Goal: Entertainment & Leisure: Consume media (video, audio)

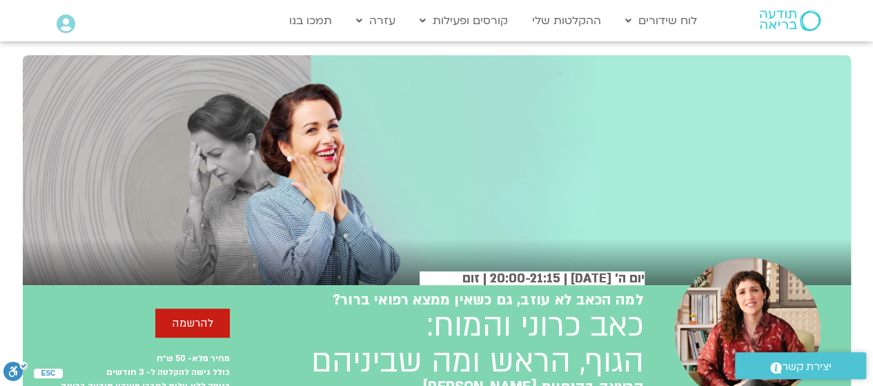
click at [72, 23] on icon at bounding box center [66, 23] width 19 height 19
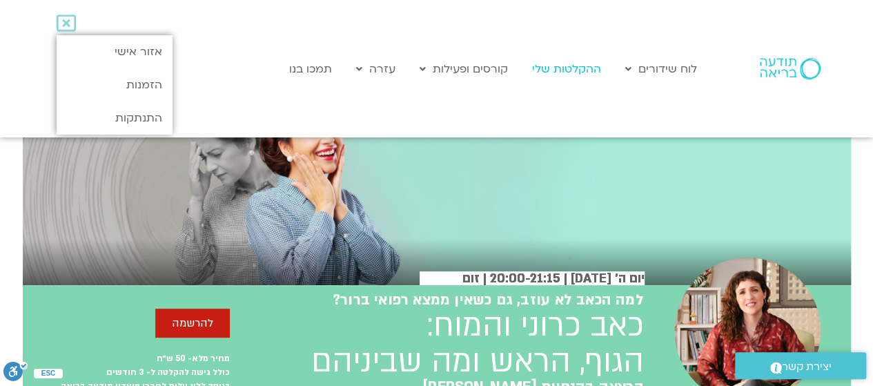
click at [566, 72] on link "ההקלטות שלי" at bounding box center [566, 69] width 83 height 26
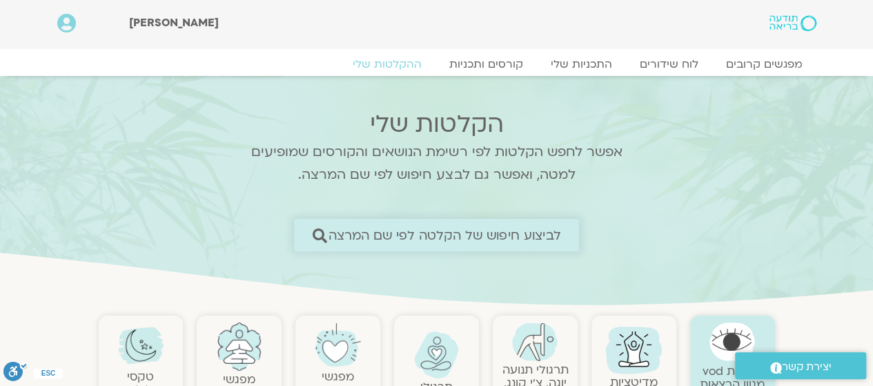
click at [448, 228] on span "לביצוע חיפוש של הקלטה לפי שם המרצה" at bounding box center [444, 235] width 233 height 14
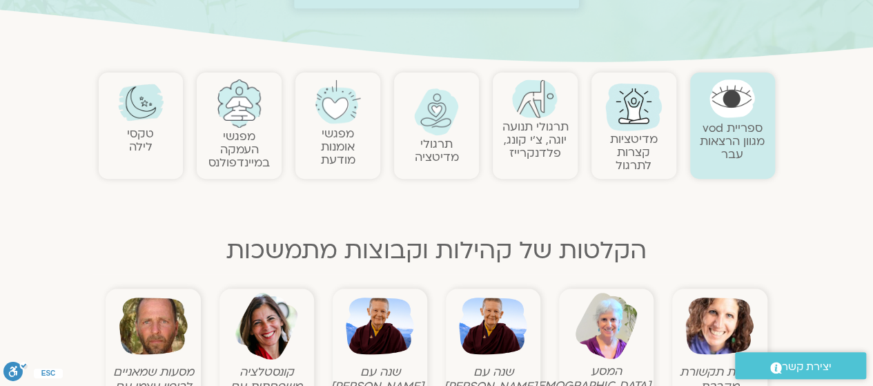
scroll to position [258, 0]
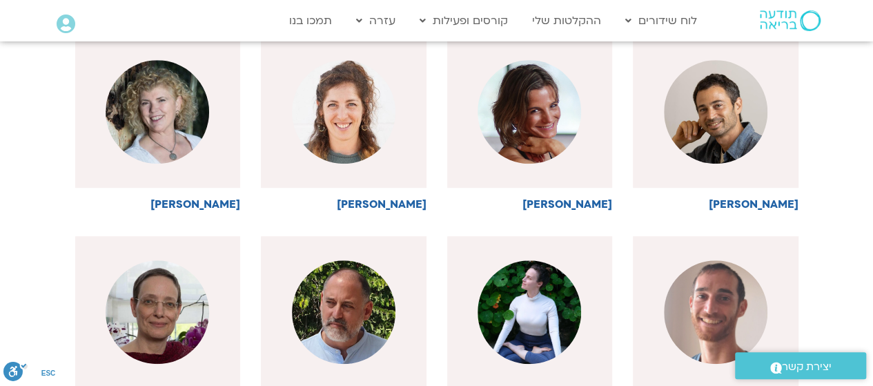
scroll to position [390, 0]
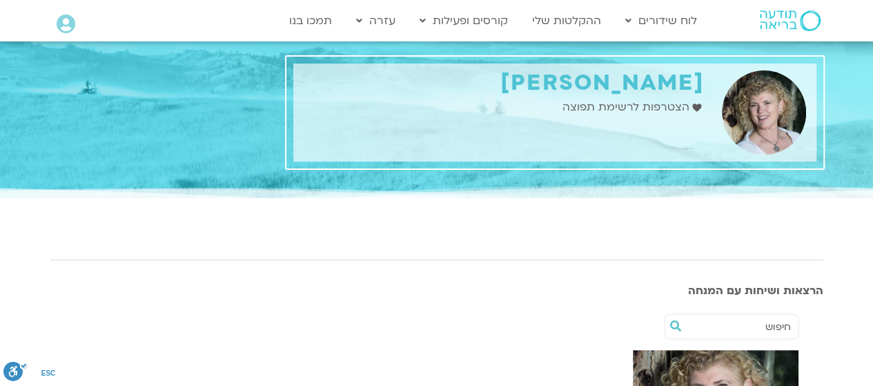
scroll to position [197, 0]
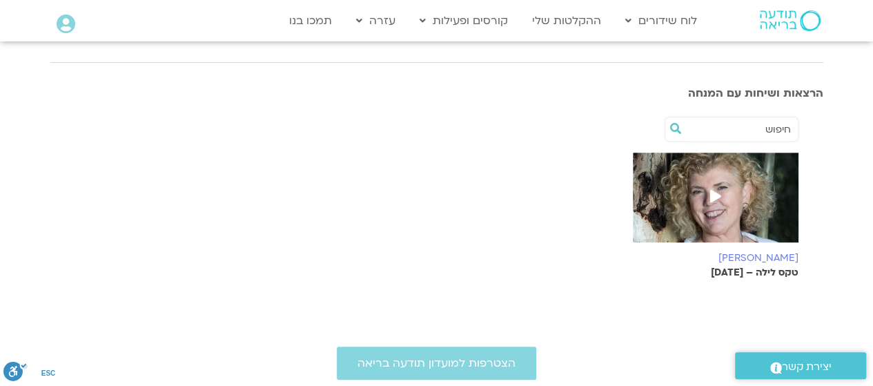
click at [753, 224] on img at bounding box center [716, 203] width 166 height 103
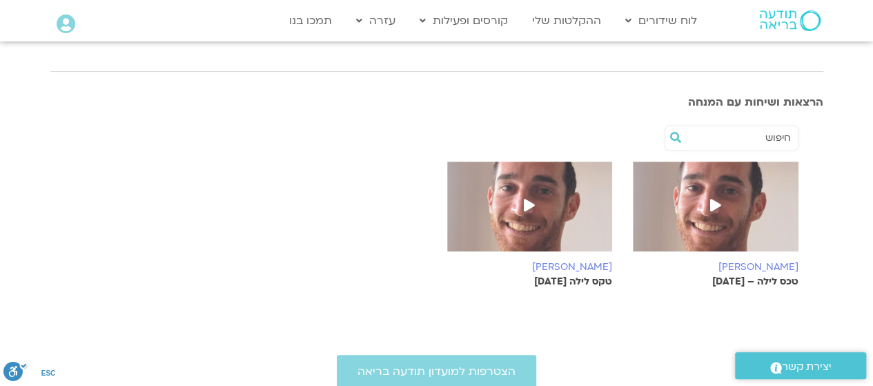
scroll to position [196, 0]
click at [711, 194] on span at bounding box center [715, 205] width 25 height 25
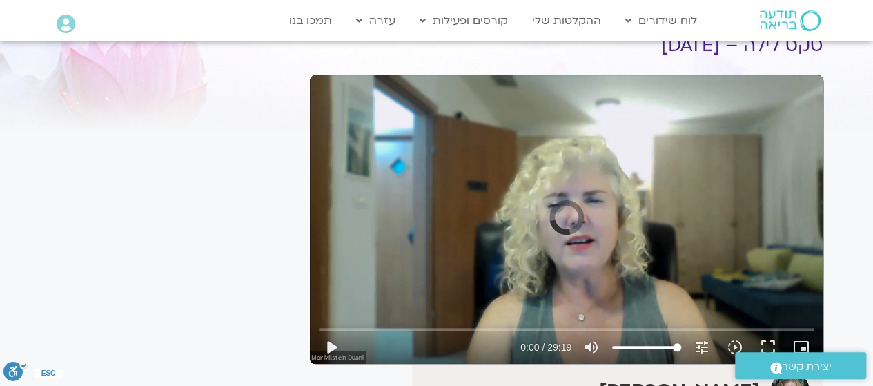
scroll to position [84, 0]
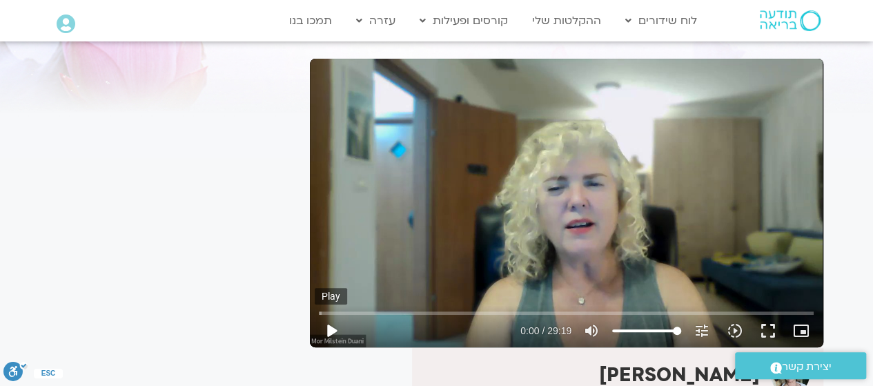
click at [337, 328] on button "play_arrow" at bounding box center [331, 330] width 33 height 33
click at [768, 332] on button "fullscreen" at bounding box center [767, 330] width 33 height 33
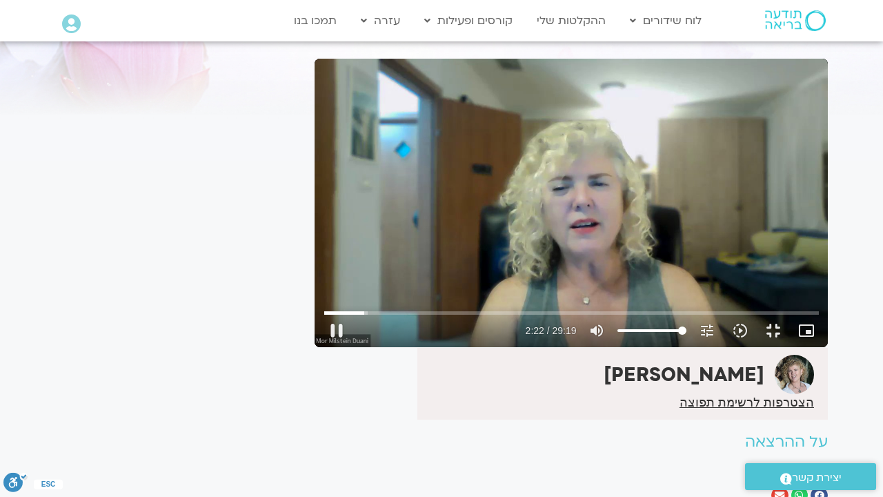
type input "142.999274"
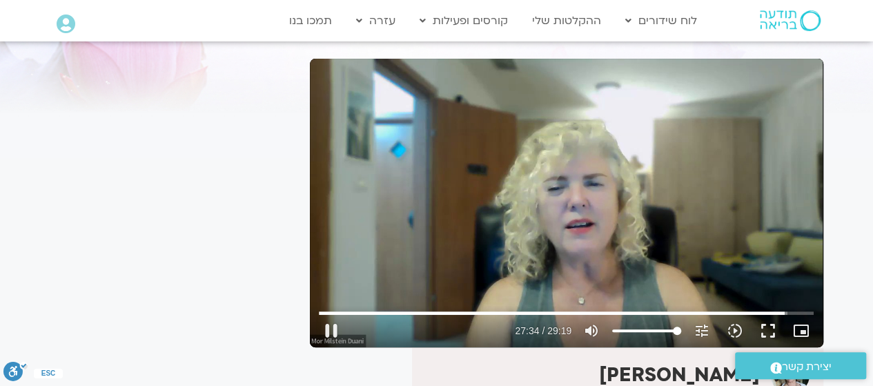
type input "1655.010224"
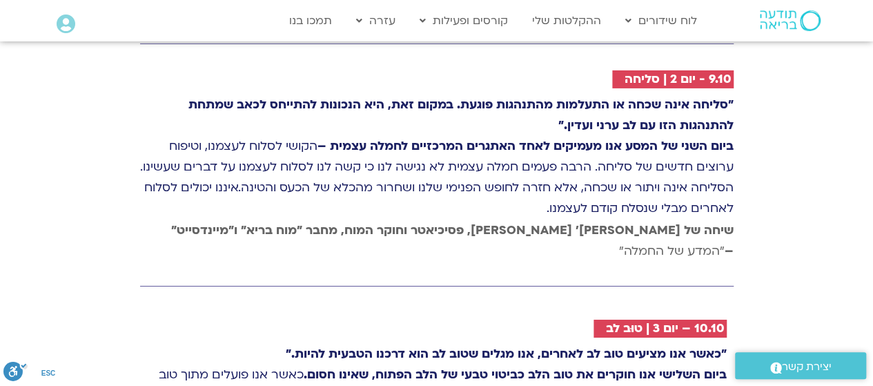
scroll to position [2333, 0]
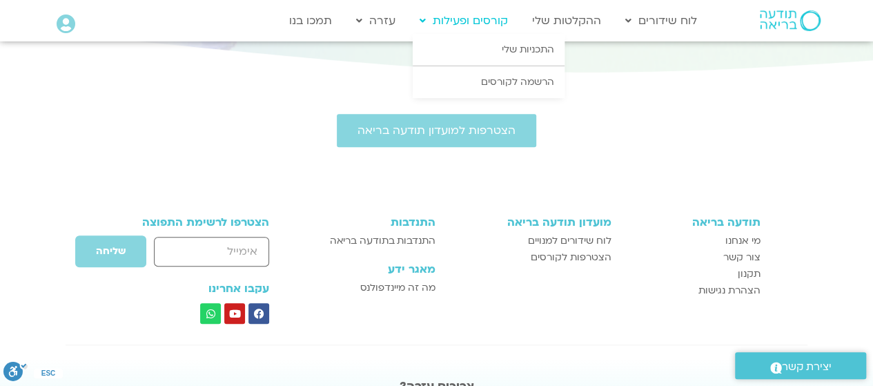
scroll to position [3070, 0]
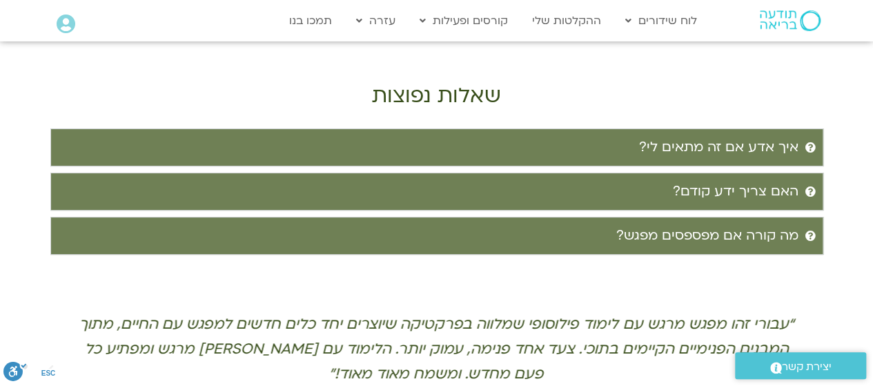
scroll to position [2665, 0]
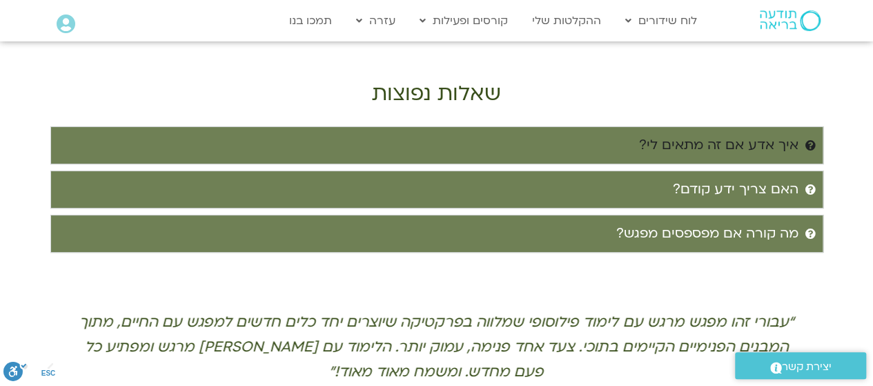
click at [691, 126] on summary "איך אדע אם זה מתאים לי?" at bounding box center [436, 145] width 773 height 38
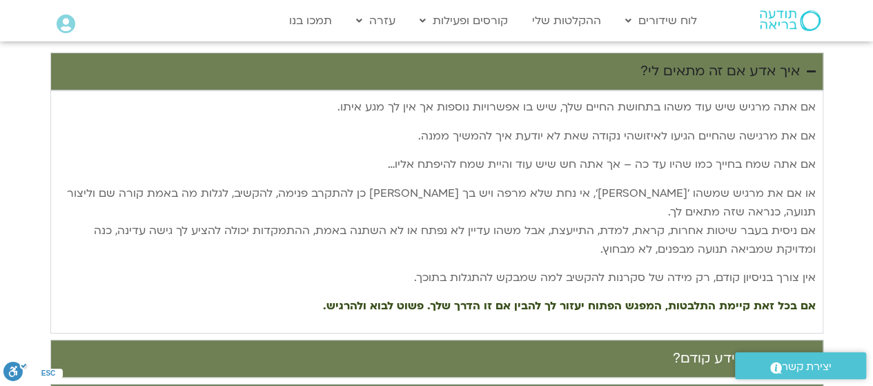
scroll to position [2744, 0]
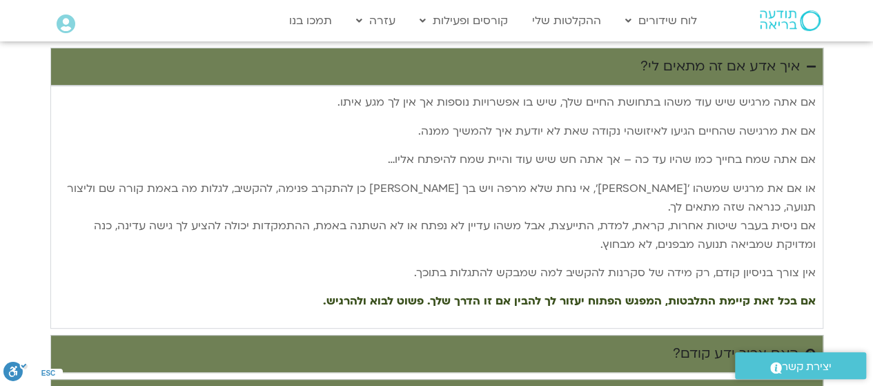
click at [633, 335] on summary "האם צריך ידע קודם?" at bounding box center [436, 354] width 773 height 38
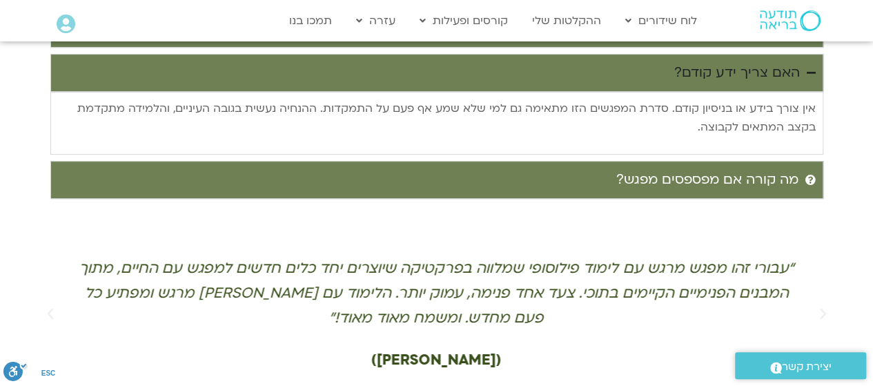
scroll to position [2783, 0]
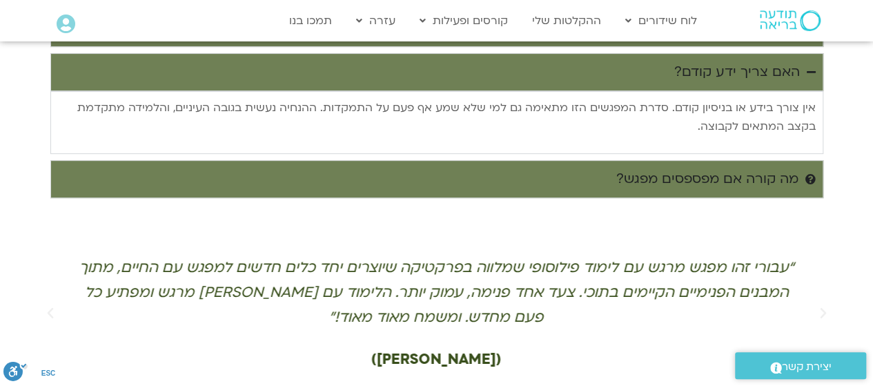
click at [593, 160] on summary "מה קורה אם מפספסים מפגש?" at bounding box center [436, 179] width 773 height 38
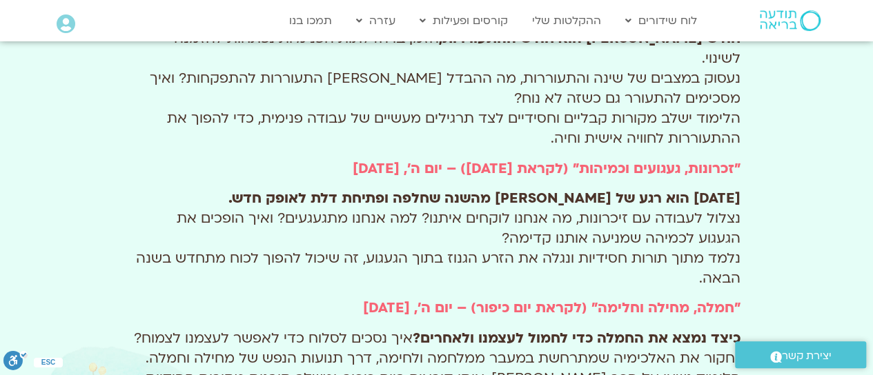
scroll to position [1124, 0]
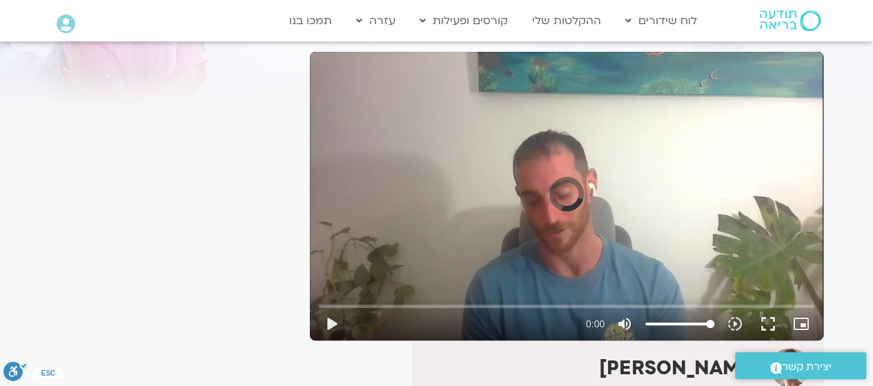
scroll to position [94, 0]
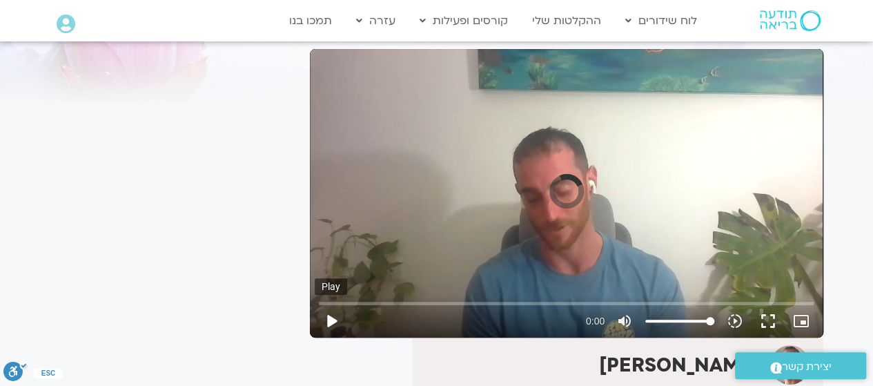
click at [328, 319] on button "play_arrow" at bounding box center [331, 320] width 33 height 33
click at [334, 319] on button "play_arrow" at bounding box center [331, 320] width 33 height 33
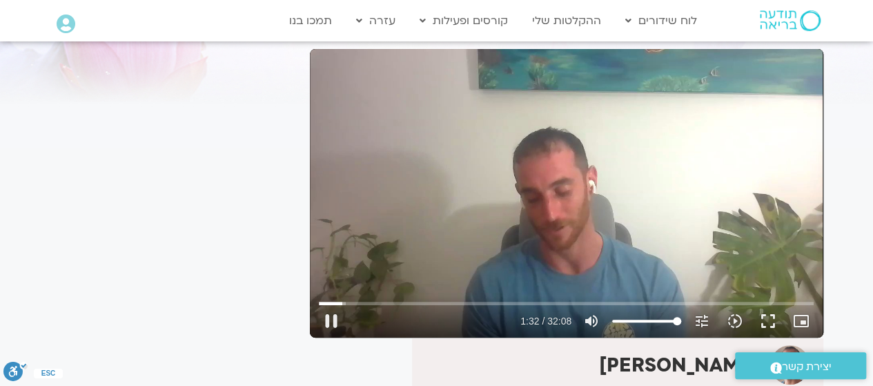
click at [535, 201] on div "Skip Ad 17:47 pause 1:32 / 32:08 volume_up Mute tune Resolution Auto 720p slow_…" at bounding box center [566, 193] width 513 height 288
click at [588, 302] on input "Seek" at bounding box center [566, 303] width 495 height 8
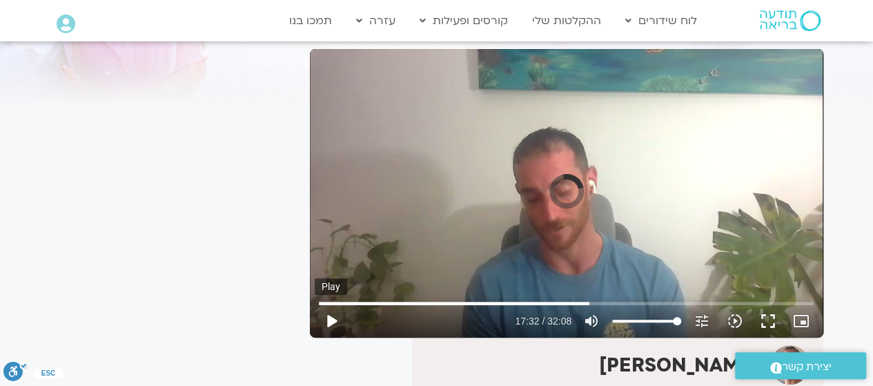
click at [338, 319] on button "play_arrow" at bounding box center [331, 320] width 33 height 33
type input "1054.880671"
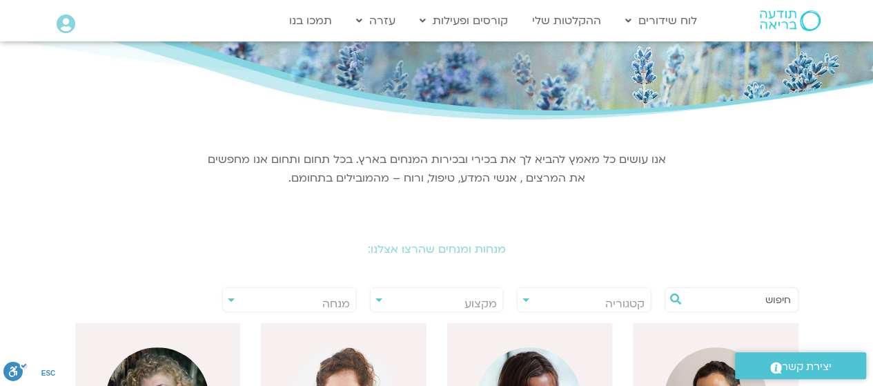
scroll to position [88, 0]
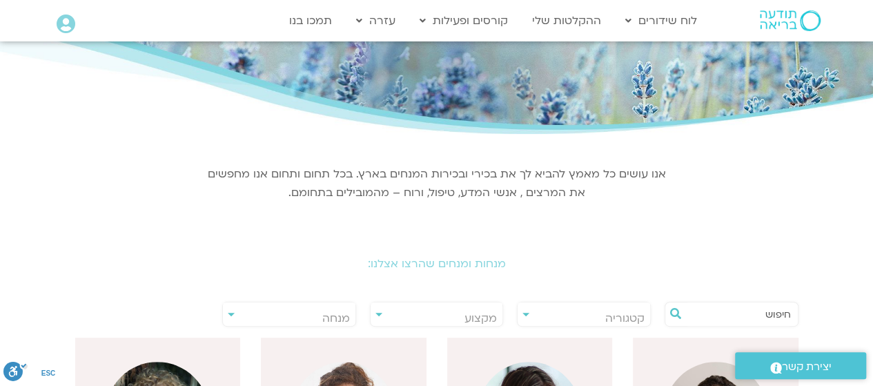
click at [716, 315] on input "text" at bounding box center [738, 313] width 105 height 23
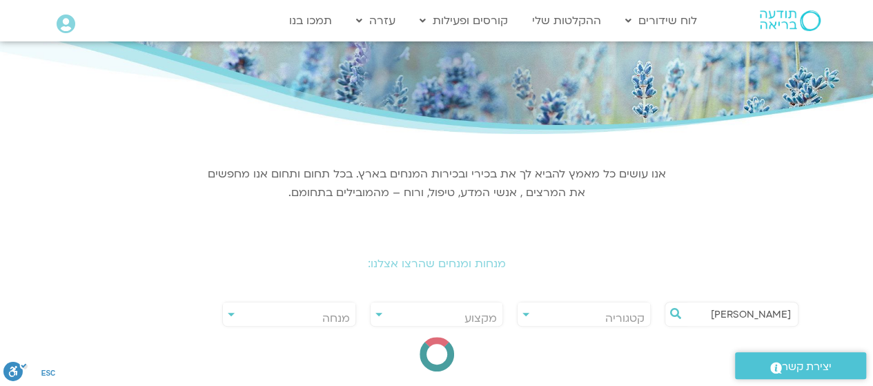
type input "בן קמינסקי"
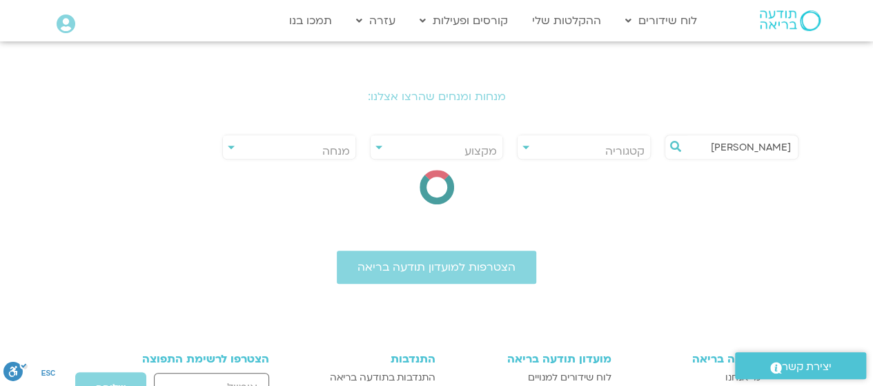
scroll to position [266, 0]
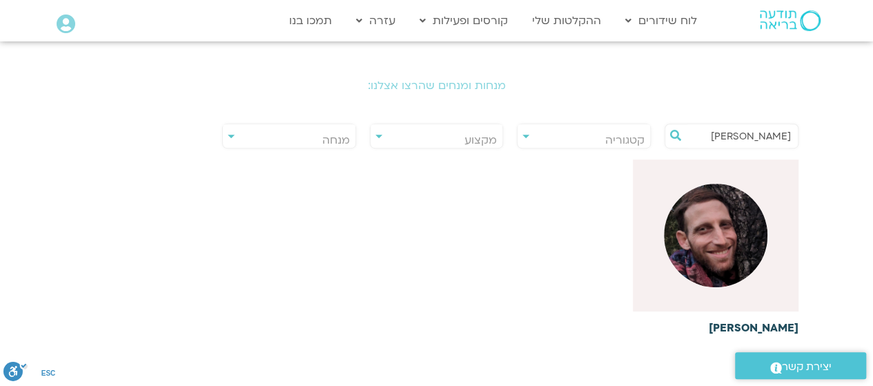
click at [729, 241] on img at bounding box center [715, 235] width 103 height 103
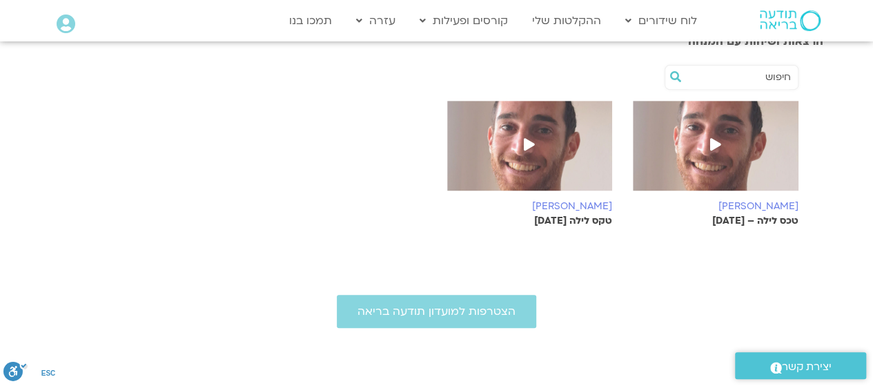
scroll to position [257, 0]
click at [522, 169] on img at bounding box center [530, 151] width 166 height 103
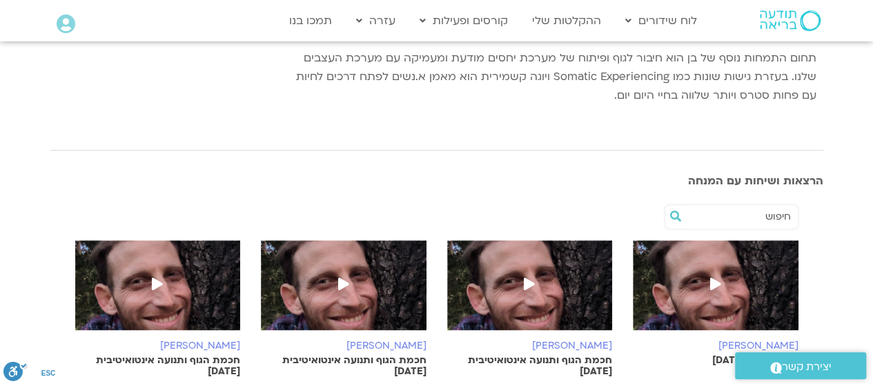
scroll to position [334, 0]
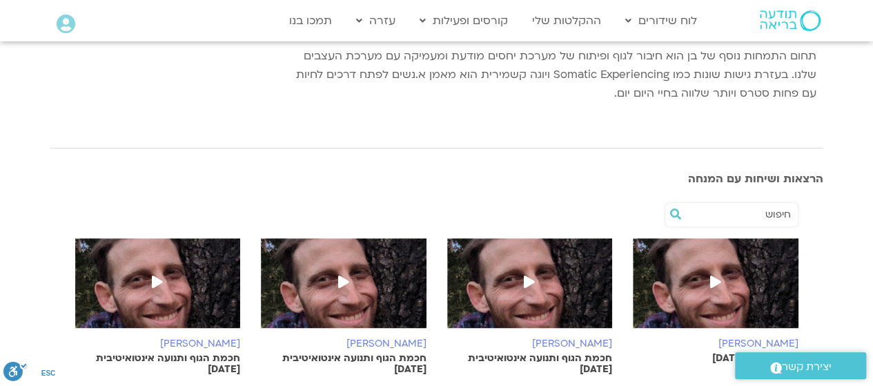
click at [708, 300] on img at bounding box center [716, 289] width 166 height 103
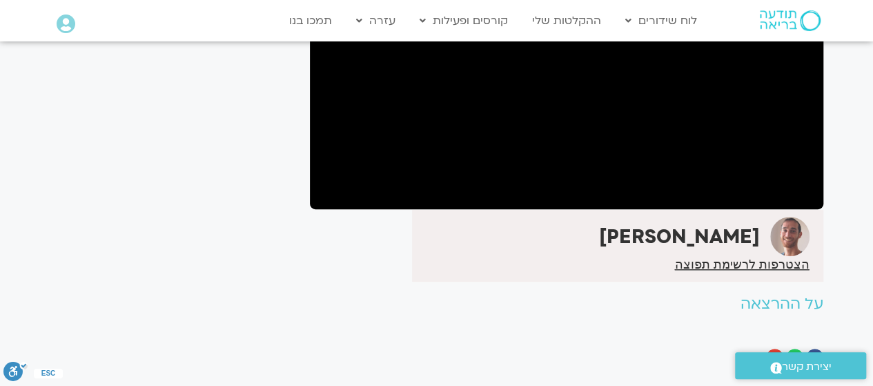
scroll to position [87, 0]
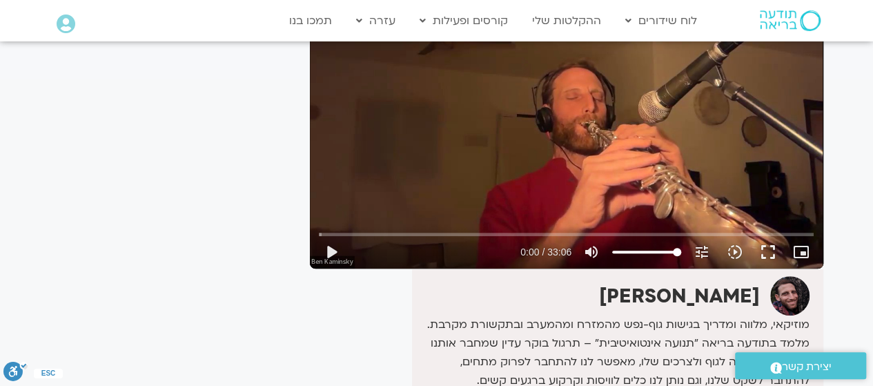
scroll to position [164, 0]
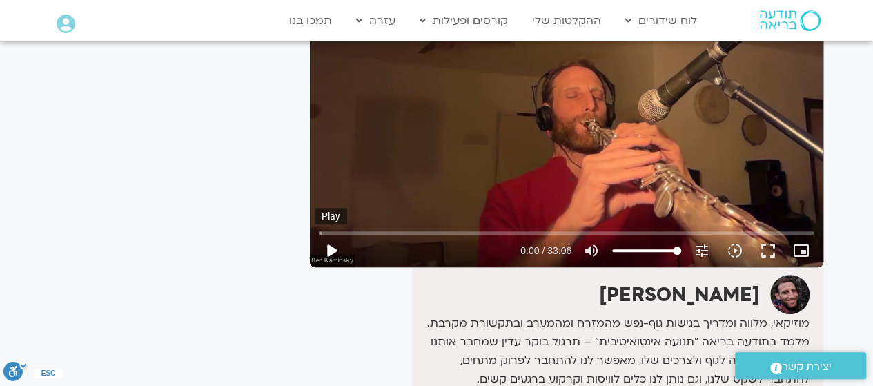
click at [324, 249] on button "play_arrow" at bounding box center [331, 250] width 33 height 33
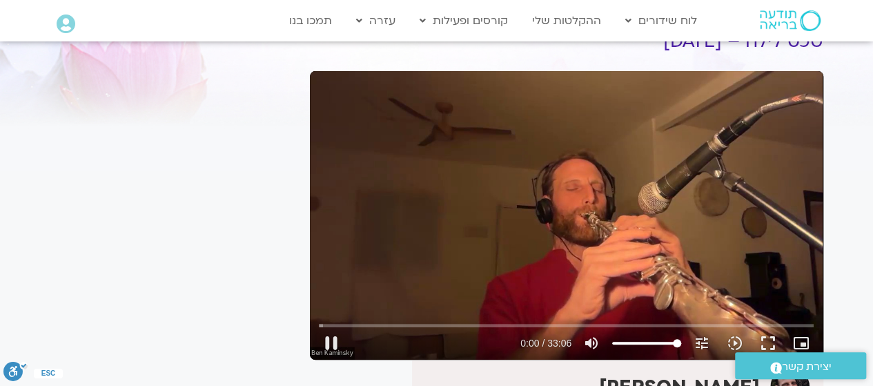
scroll to position [72, 0]
type input "3.531118"
click at [410, 323] on input "Seek" at bounding box center [566, 325] width 495 height 8
click at [392, 323] on input "Seek" at bounding box center [566, 325] width 495 height 8
click at [381, 324] on input "Seek" at bounding box center [566, 325] width 495 height 8
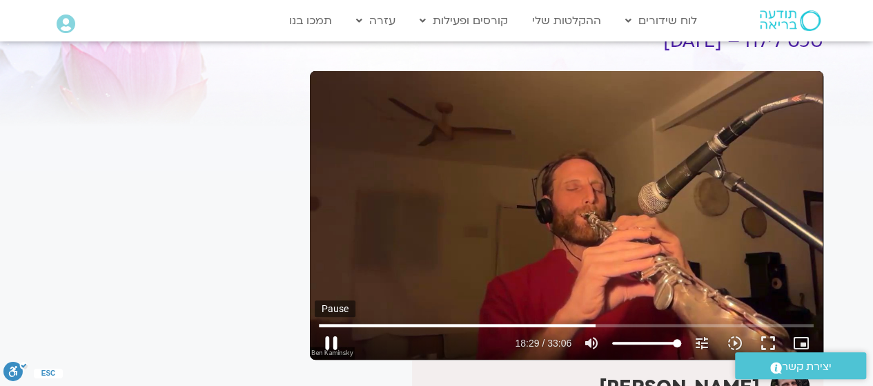
click at [333, 340] on button "pause" at bounding box center [331, 342] width 33 height 33
click at [333, 337] on button "play_arrow" at bounding box center [331, 342] width 33 height 33
click at [591, 325] on input "Seek" at bounding box center [566, 325] width 495 height 8
click at [586, 325] on input "Seek" at bounding box center [566, 325] width 495 height 8
click at [651, 329] on div "22:18" at bounding box center [566, 325] width 495 height 9
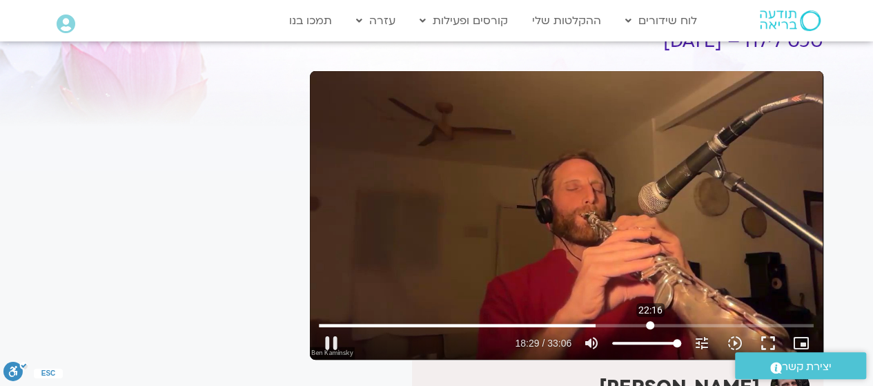
click at [650, 321] on input "Seek" at bounding box center [566, 325] width 495 height 8
click at [765, 324] on input "Seek" at bounding box center [566, 325] width 495 height 8
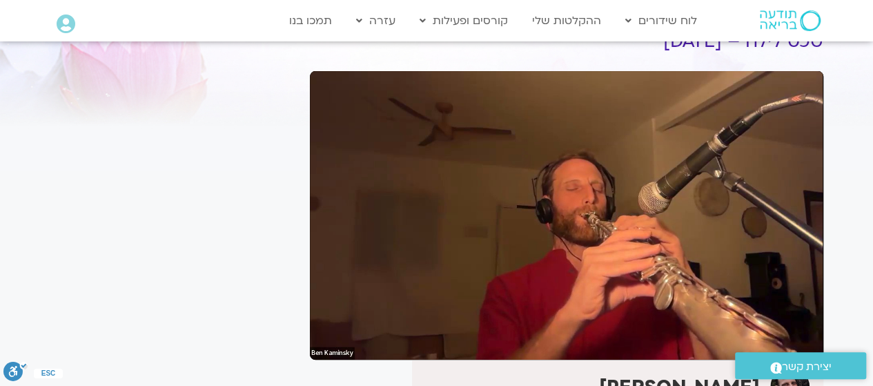
type input "1986.033333"
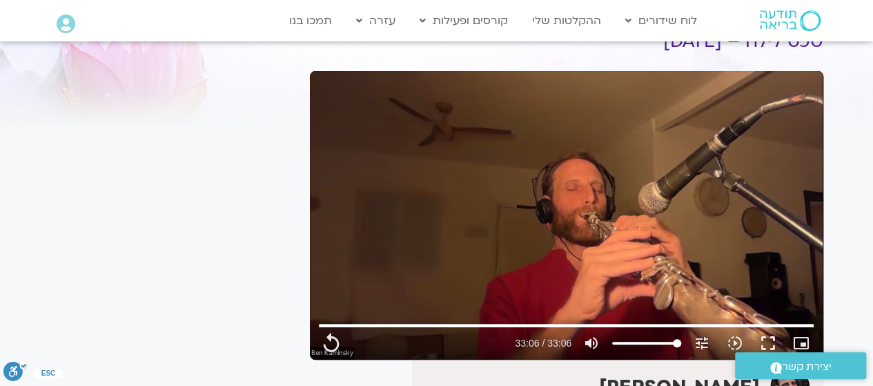
drag, startPoint x: 515, startPoint y: 216, endPoint x: 157, endPoint y: 201, distance: 358.4
click at [157, 201] on div "It seems we can't find what you're looking for. It seems we can't find what you…" at bounding box center [172, 375] width 259 height 734
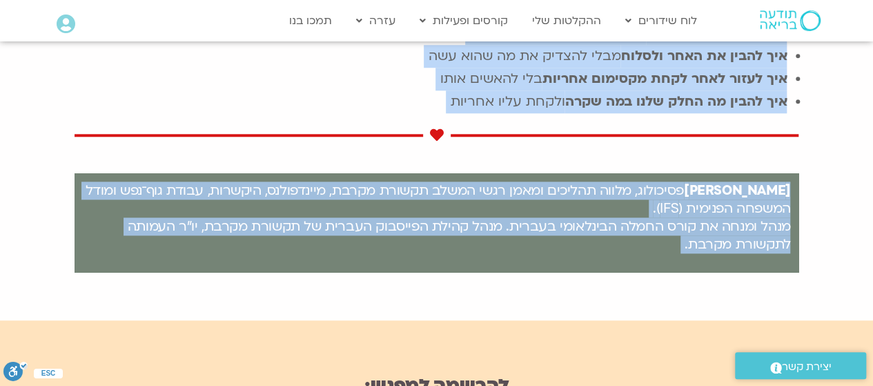
scroll to position [704, 0]
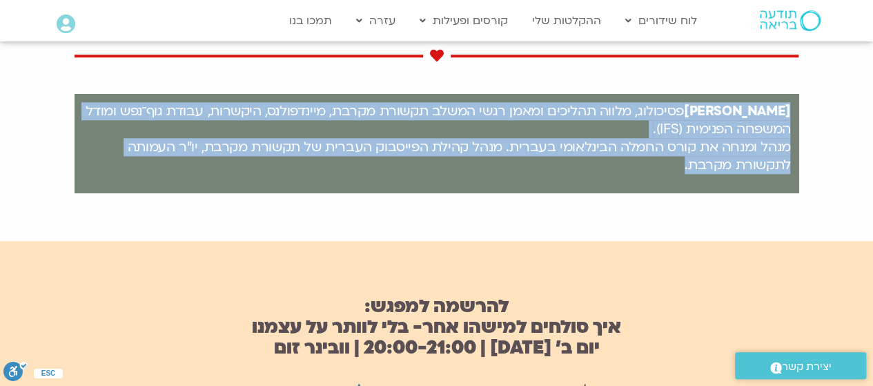
drag, startPoint x: 799, startPoint y: 190, endPoint x: 646, endPoint y: 181, distance: 153.4
copy div "איך סולחים למישהו אחר מבלי לוותר על מה שחשוב לנו, מבלי להשלים עם התנהגות שפוגעת…"
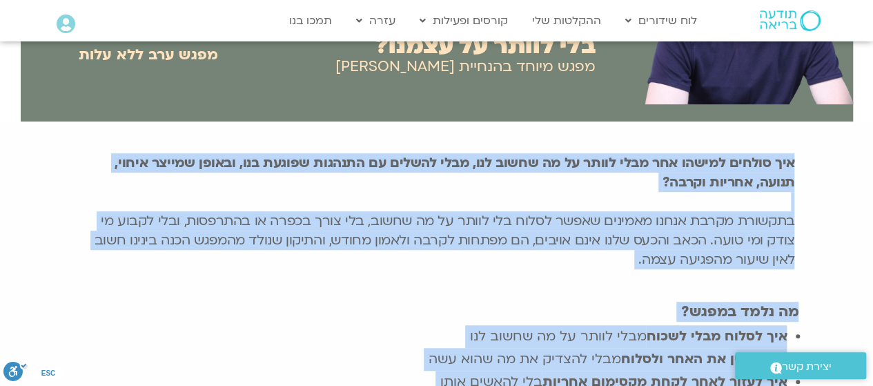
scroll to position [415, 0]
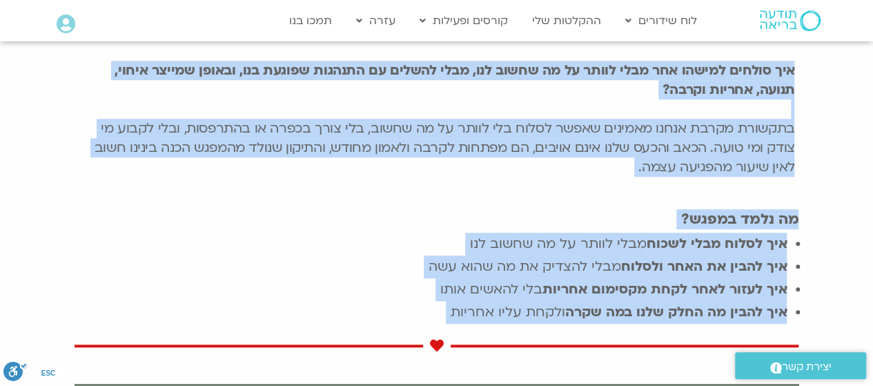
click at [448, 274] on li "איך להבין את האחר ולסלוח מבלי להצדיק את מה שהוא עשה" at bounding box center [423, 266] width 729 height 23
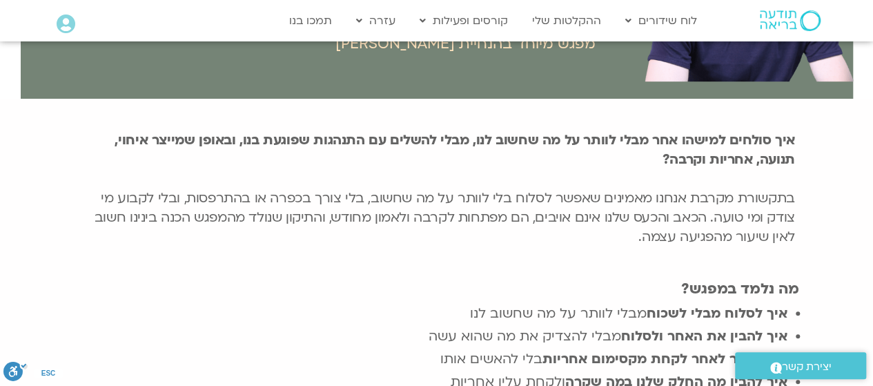
scroll to position [344, 0]
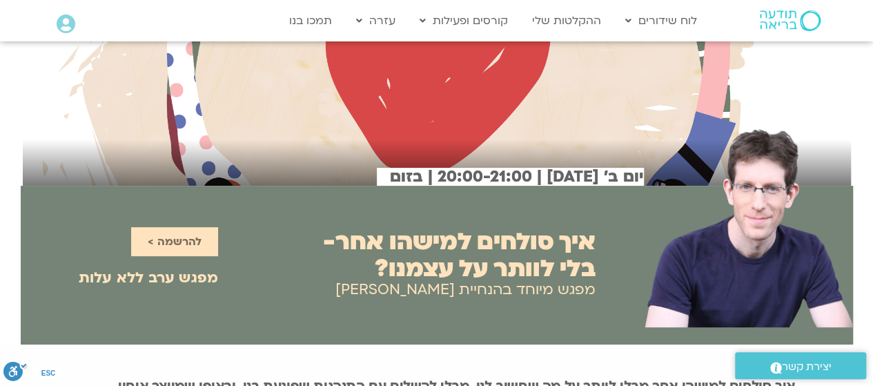
scroll to position [123, 0]
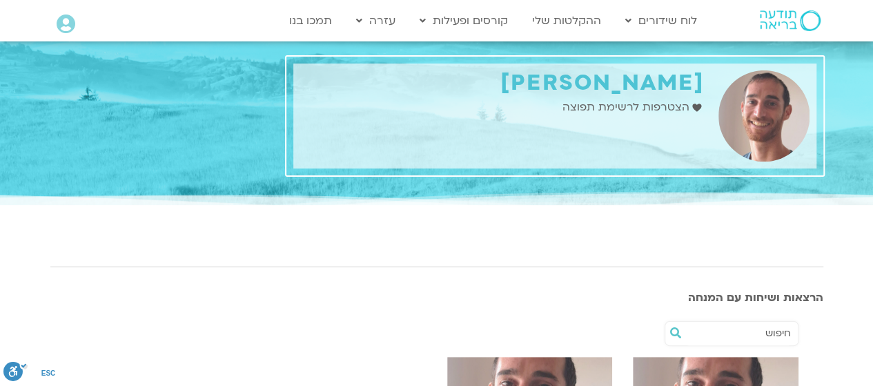
scroll to position [166, 0]
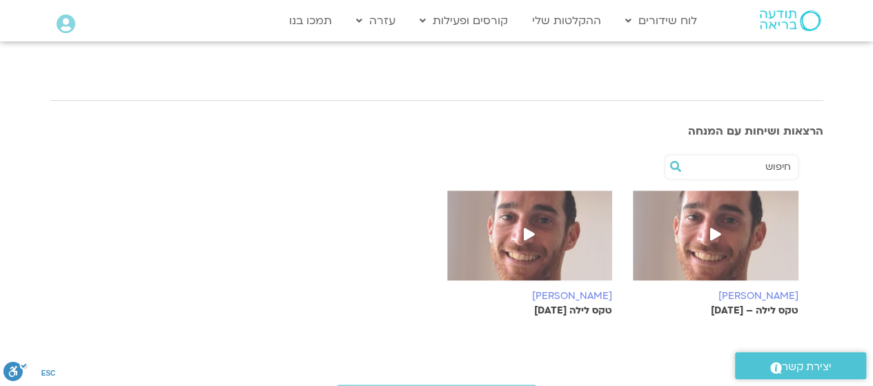
click at [726, 263] on img at bounding box center [716, 241] width 166 height 103
